Goal: Task Accomplishment & Management: Use online tool/utility

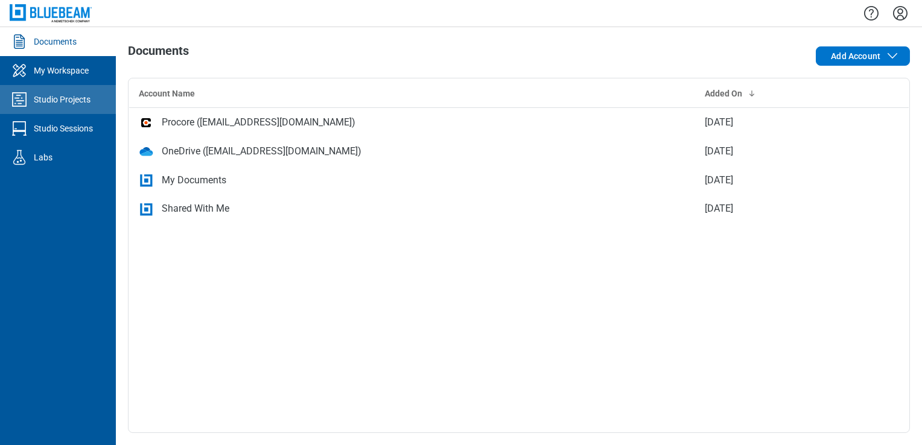
click at [52, 93] on link "Studio Projects" at bounding box center [58, 99] width 116 height 29
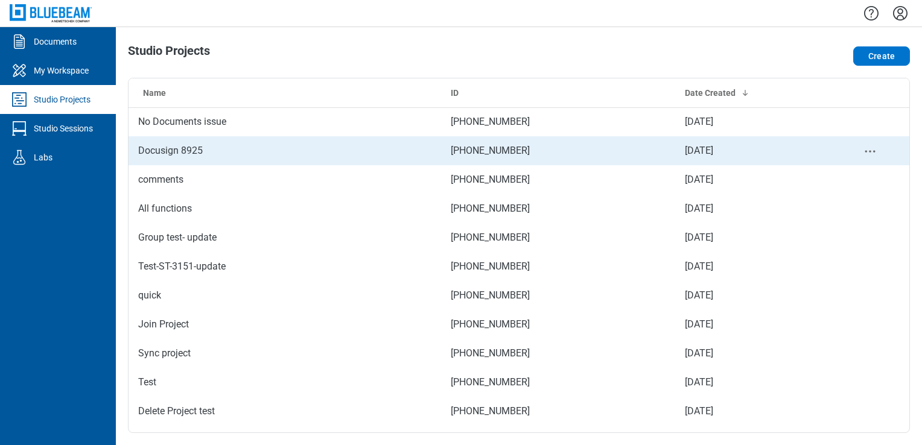
click at [155, 156] on td "Docusign 8925" at bounding box center [284, 150] width 312 height 29
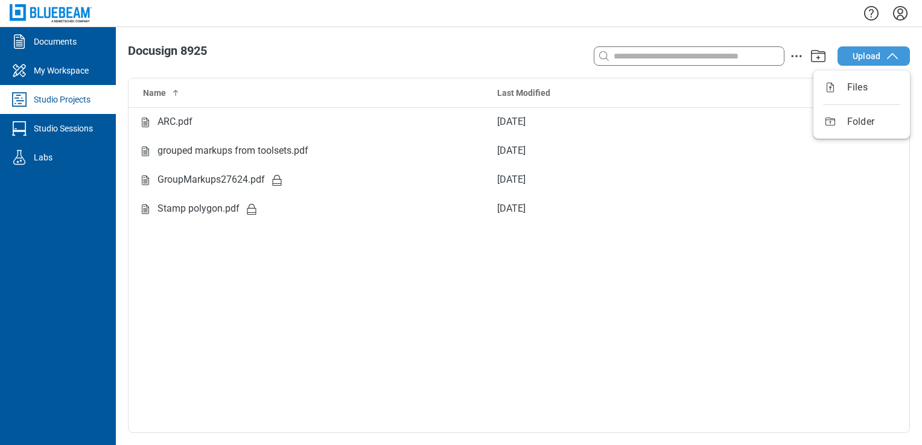
click at [859, 54] on span "Upload" at bounding box center [866, 56] width 28 height 12
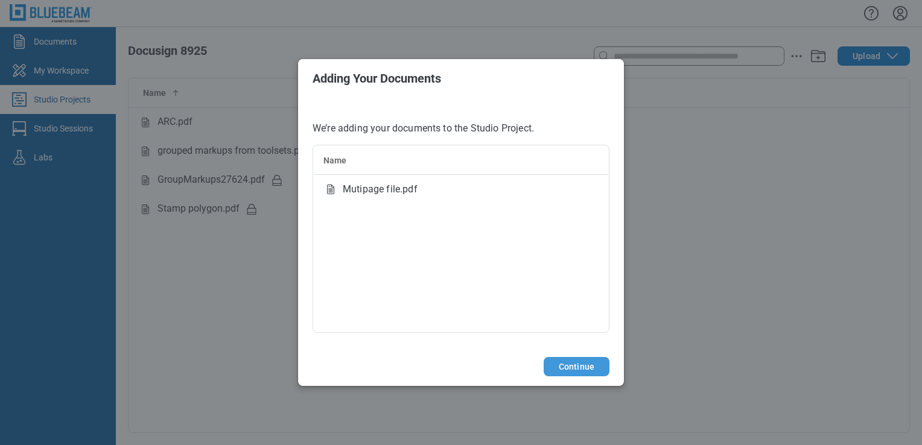
click at [577, 369] on button "Continue" at bounding box center [576, 366] width 66 height 19
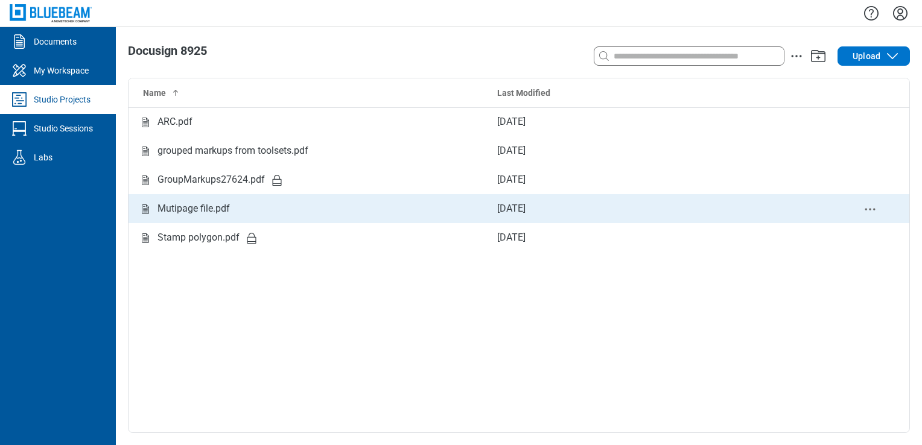
click at [169, 204] on div "Mutipage file.pdf" at bounding box center [193, 208] width 72 height 15
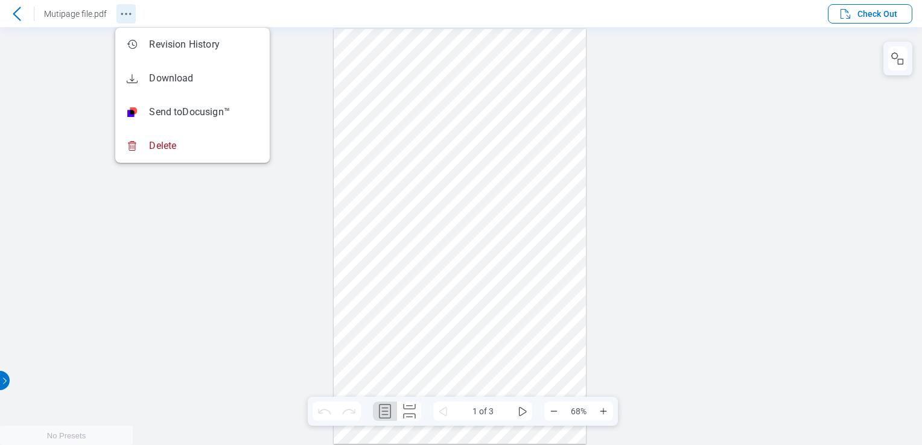
click at [127, 8] on icon "Revision History" at bounding box center [126, 14] width 14 height 14
